Goal: Task Accomplishment & Management: Use online tool/utility

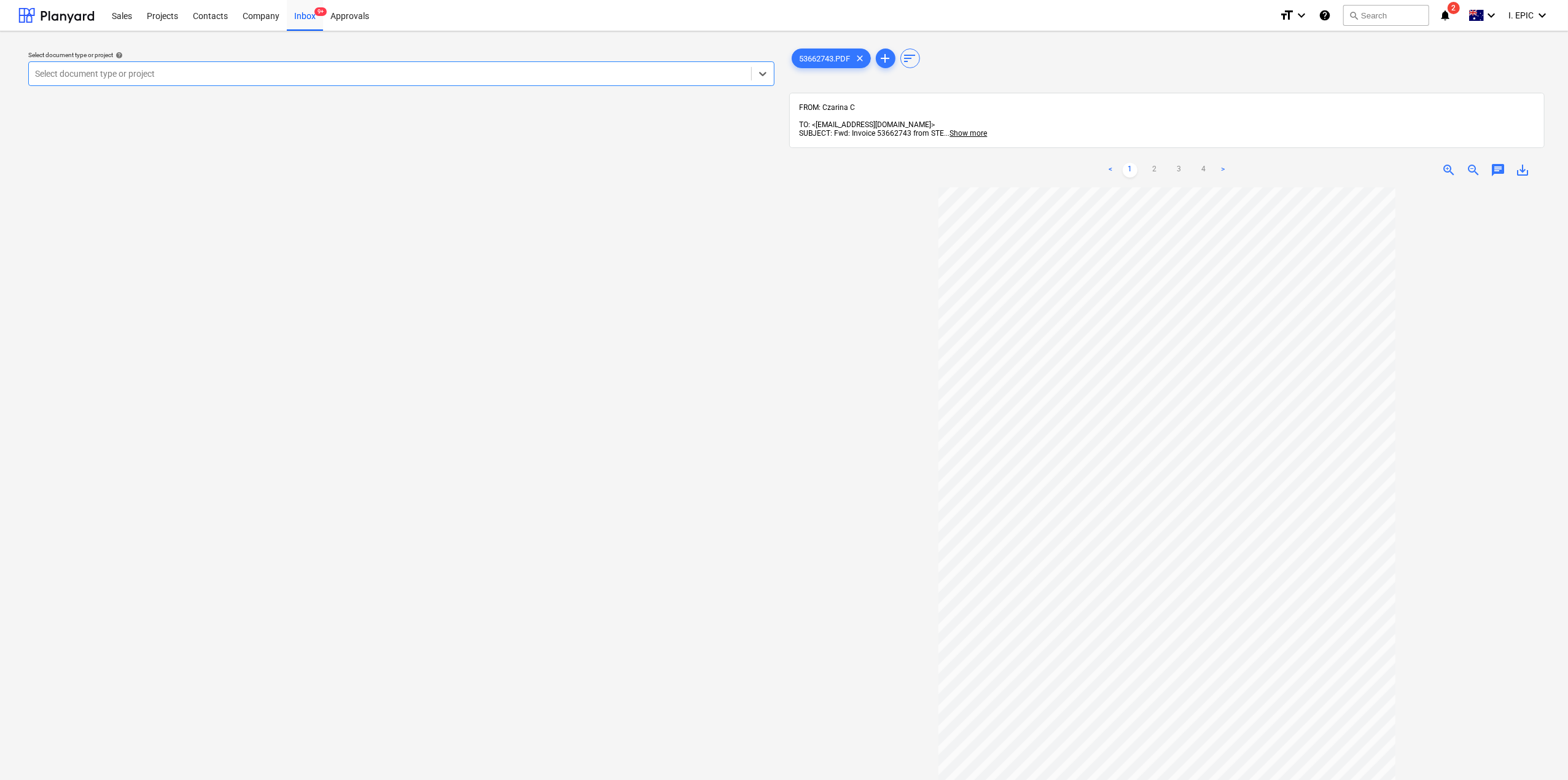
click at [359, 361] on div "Select document type or project help option , selected. Select is focused ,type…" at bounding box center [401, 489] width 766 height 897
click at [1448, 163] on span "zoom_in" at bounding box center [1449, 171] width 15 height 15
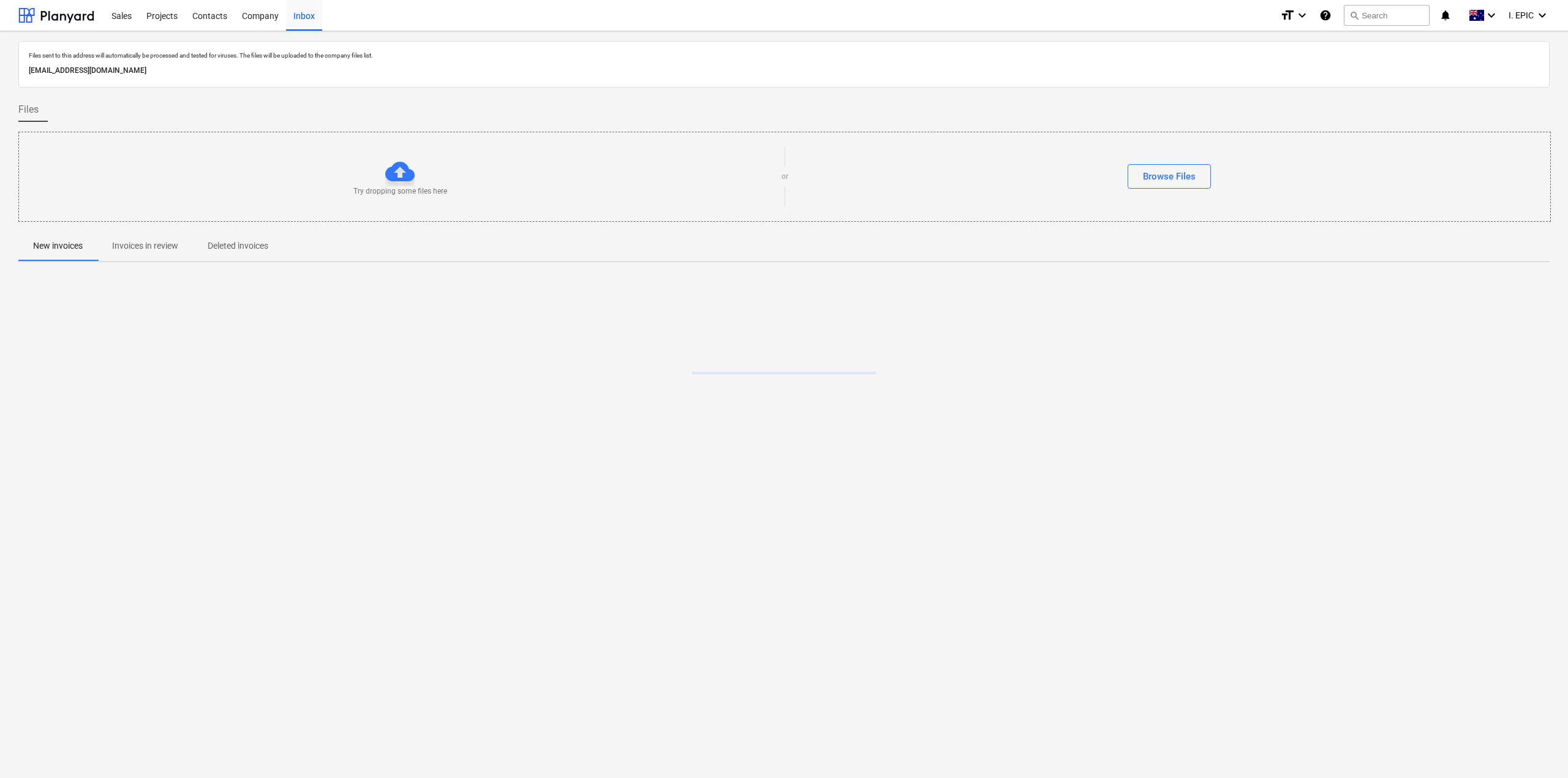
click at [229, 155] on div "Try dropping some files here or Browse Files" at bounding box center [784, 177] width 1531 height 69
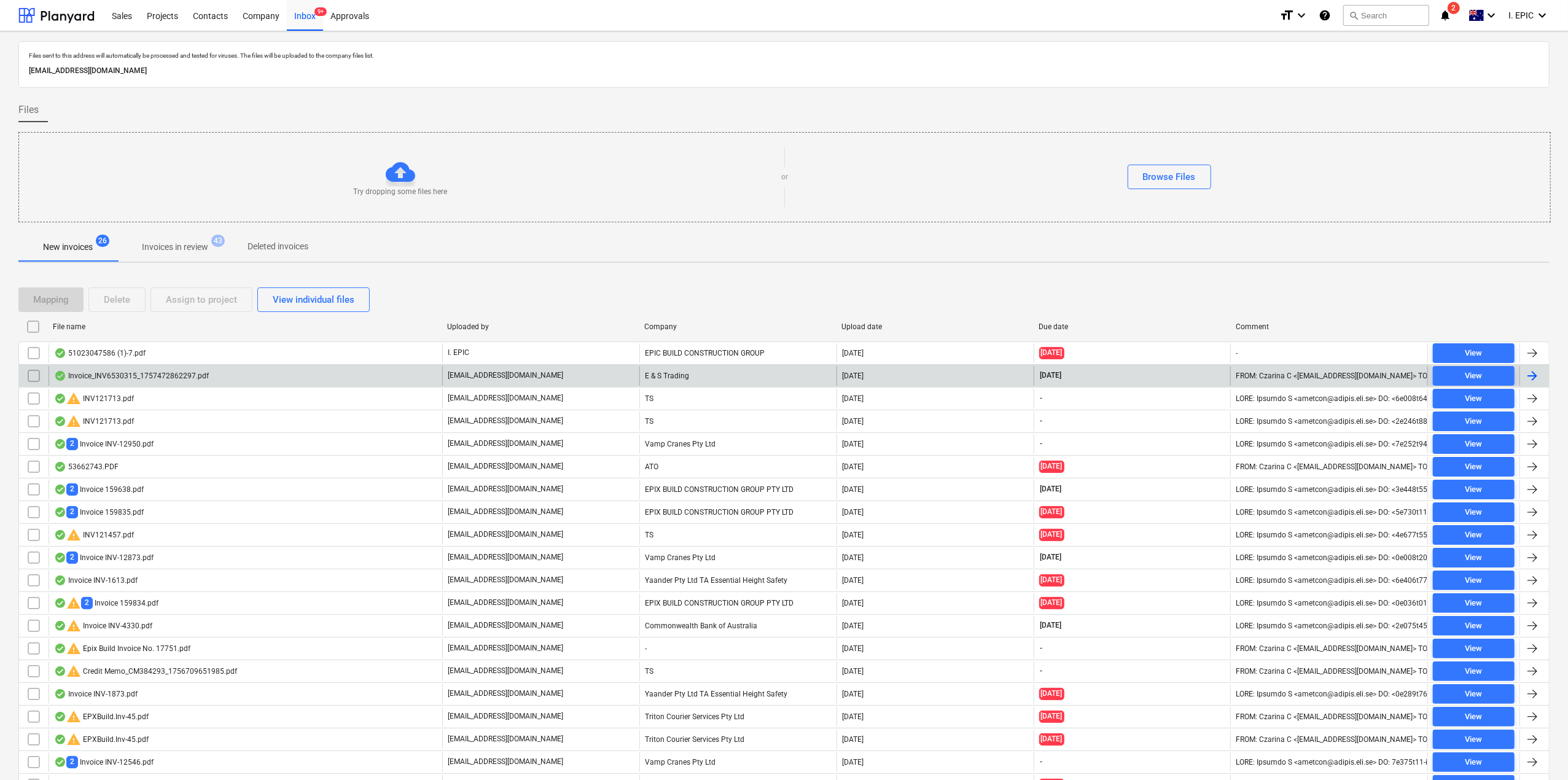
click at [101, 379] on div "Invoice_INV6530315_1757472862297.pdf" at bounding box center [131, 376] width 155 height 10
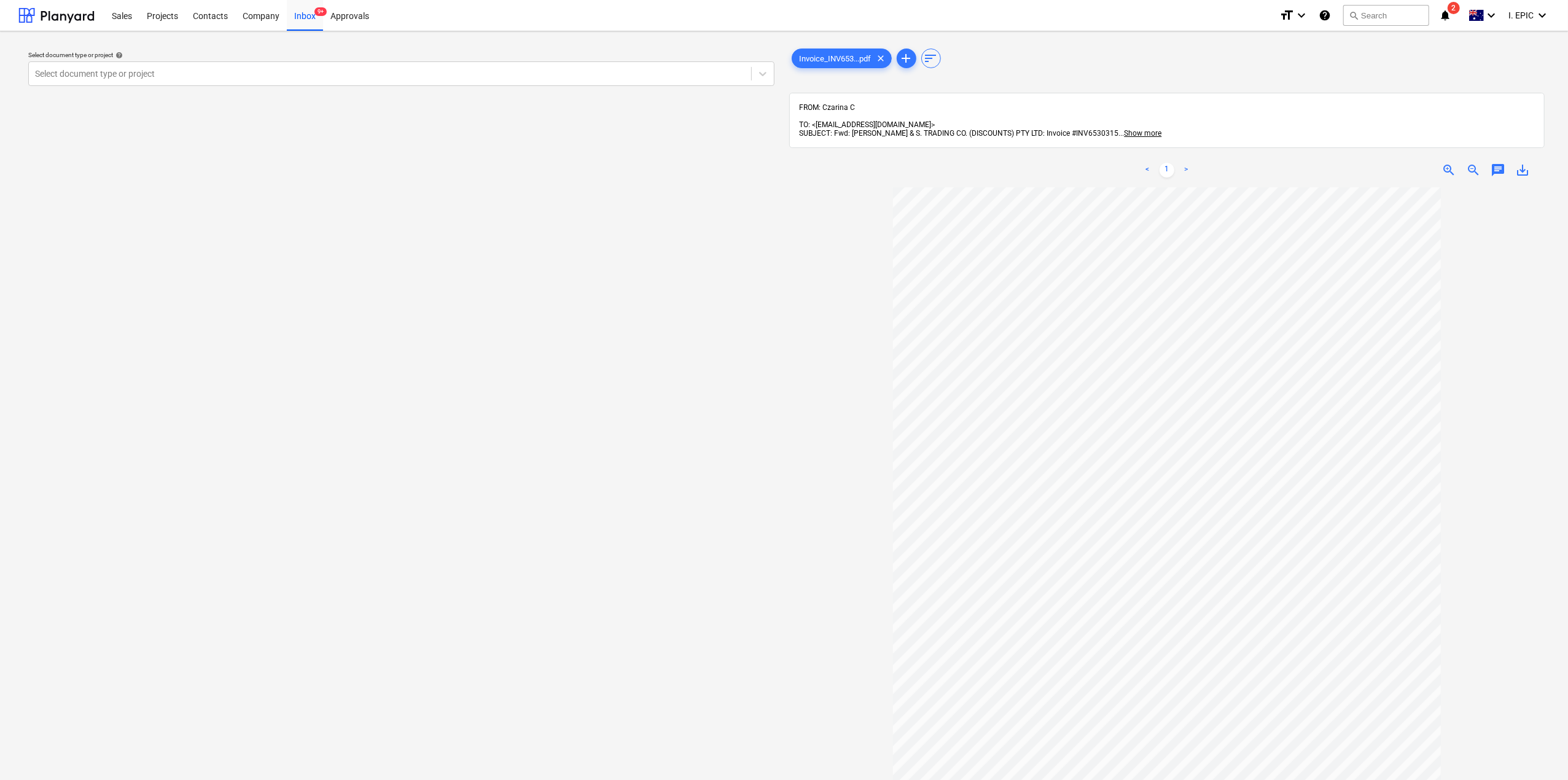
click at [272, 392] on div "Select document type or project help Select document type or project" at bounding box center [401, 489] width 766 height 897
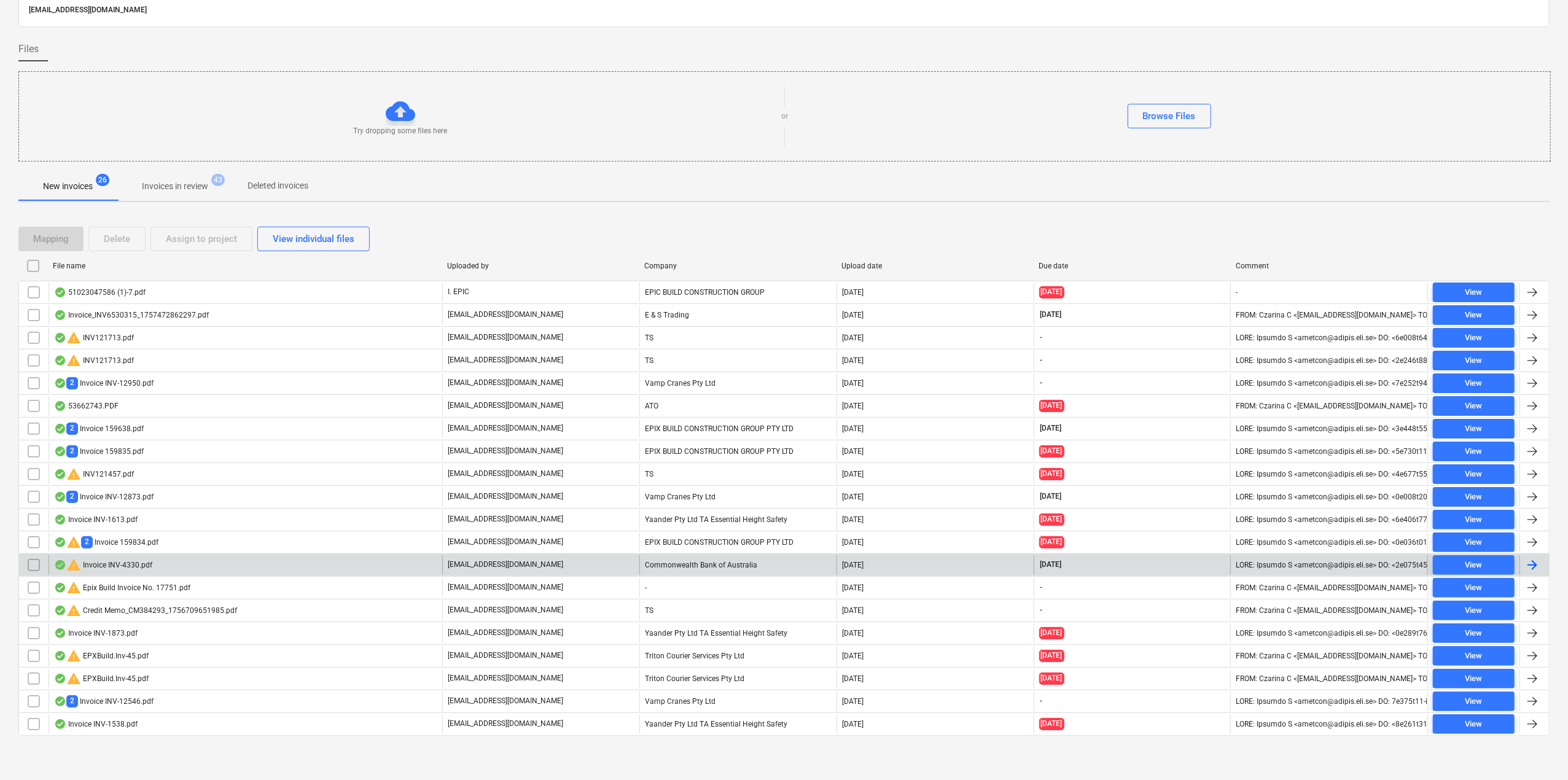
scroll to position [65, 0]
